Goal: Error: Use online tool/utility

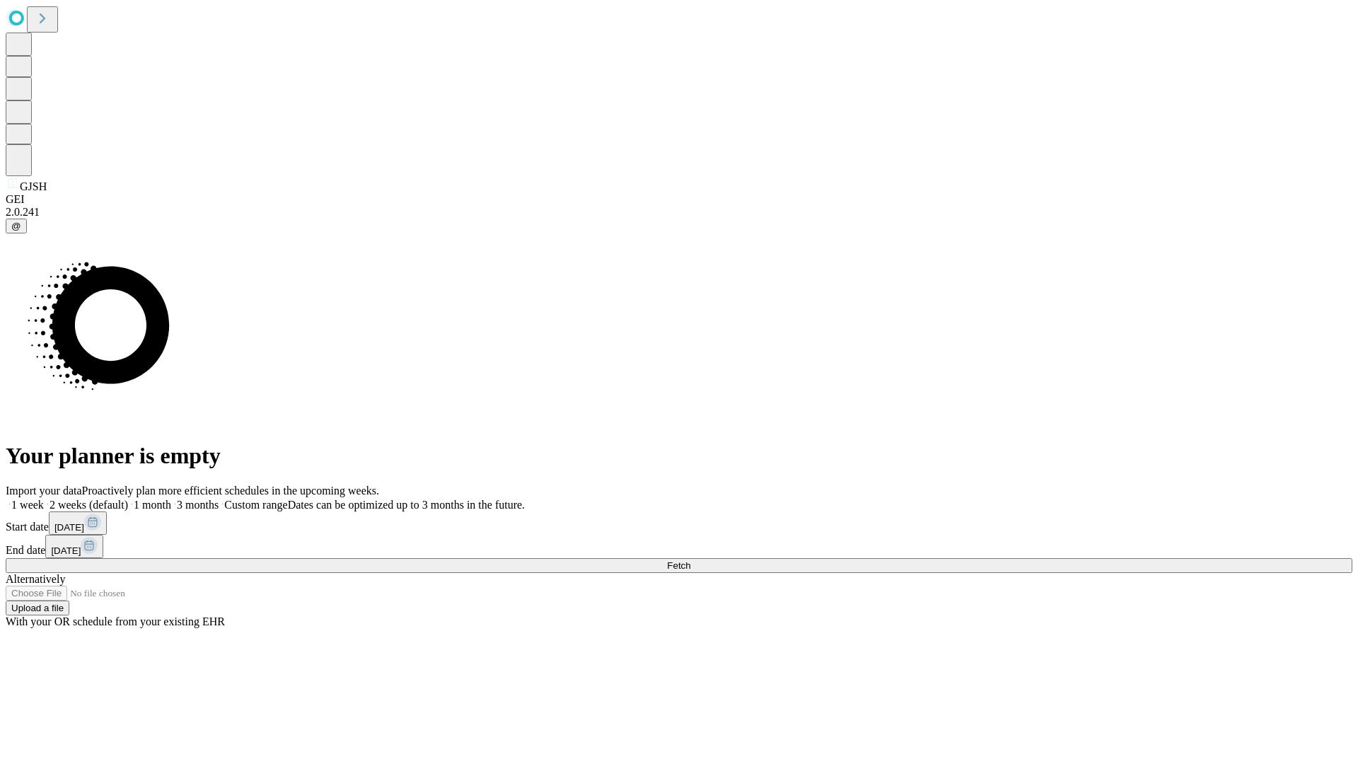
click at [690, 560] on span "Fetch" at bounding box center [678, 565] width 23 height 11
